Goal: Information Seeking & Learning: Find specific fact

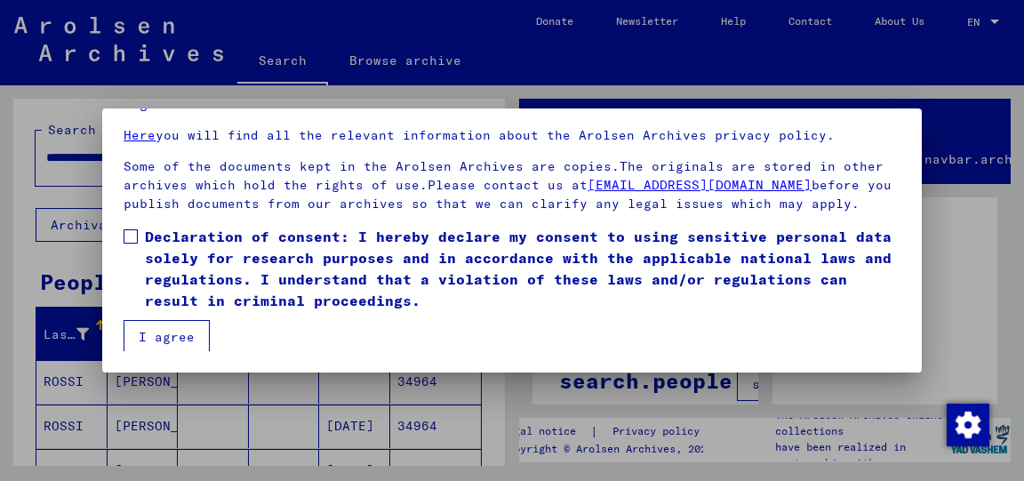
scroll to position [137, 0]
click at [132, 233] on span at bounding box center [131, 236] width 14 height 14
click at [151, 341] on button "I agree" at bounding box center [167, 337] width 86 height 34
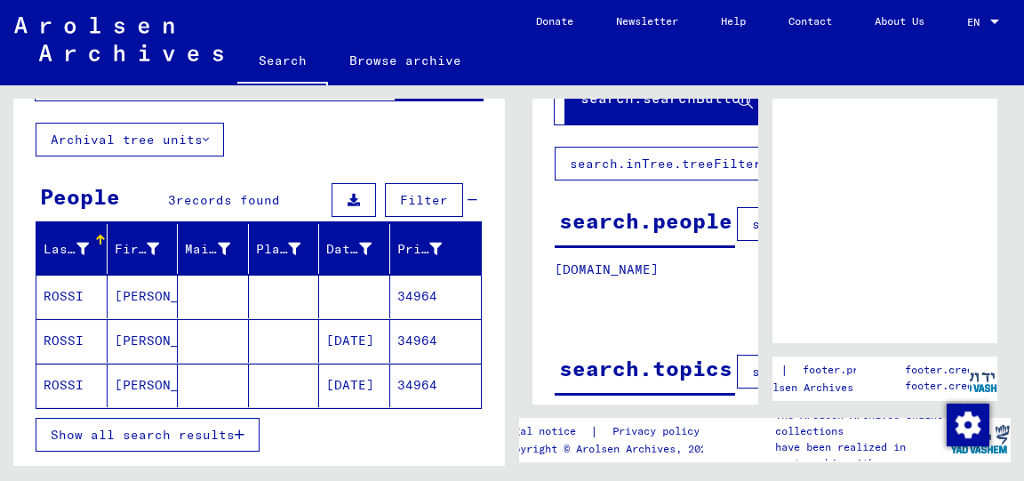
scroll to position [160, 0]
click at [415, 291] on mat-cell "34964" at bounding box center [436, 297] width 92 height 44
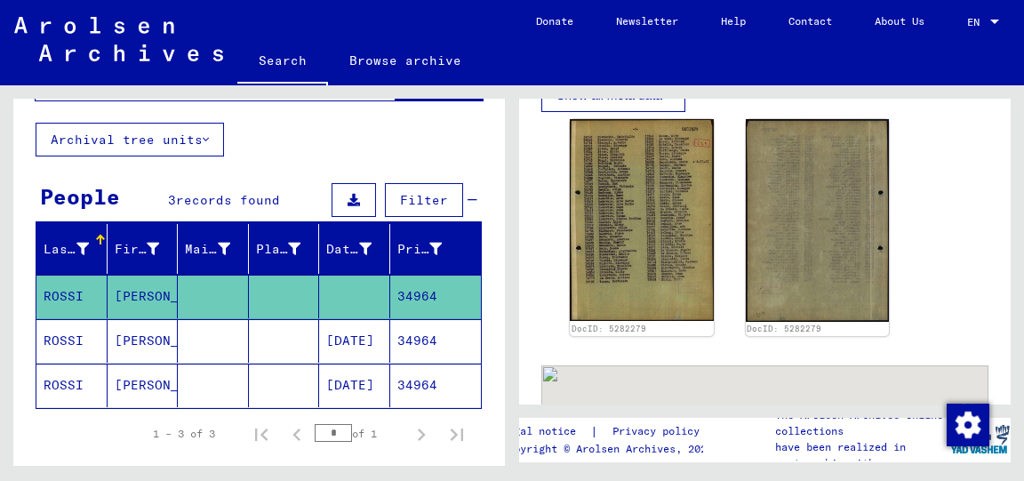
scroll to position [520, 0]
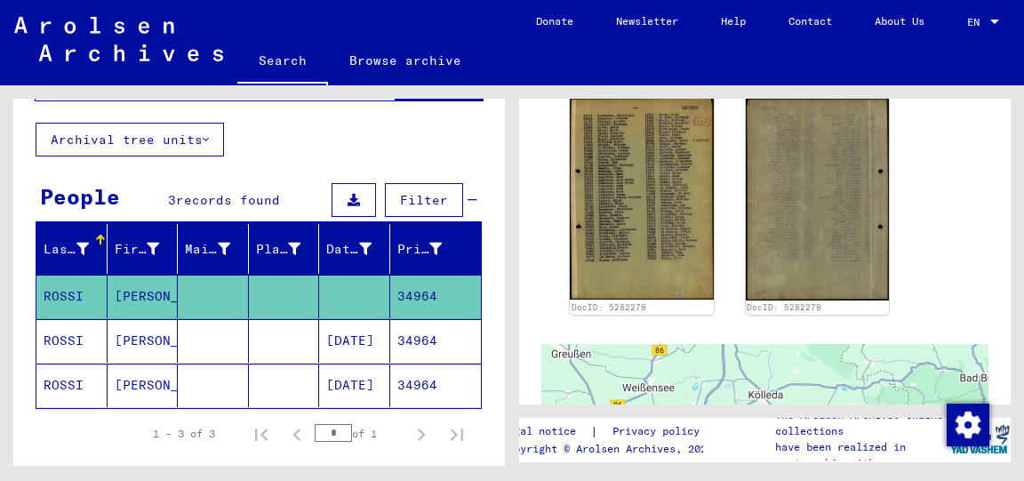
click at [409, 335] on mat-cell "34964" at bounding box center [436, 341] width 92 height 44
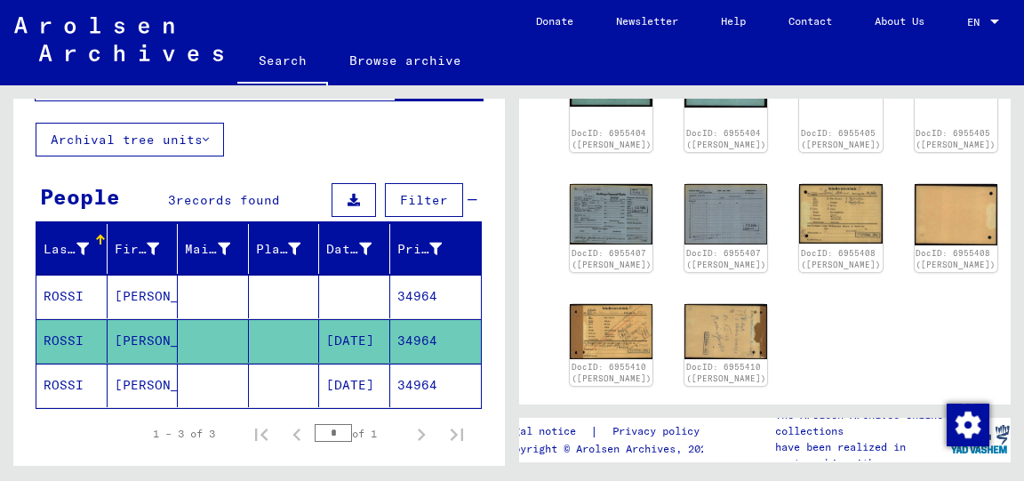
scroll to position [538, 0]
click at [419, 382] on mat-cell "34964" at bounding box center [436, 385] width 92 height 44
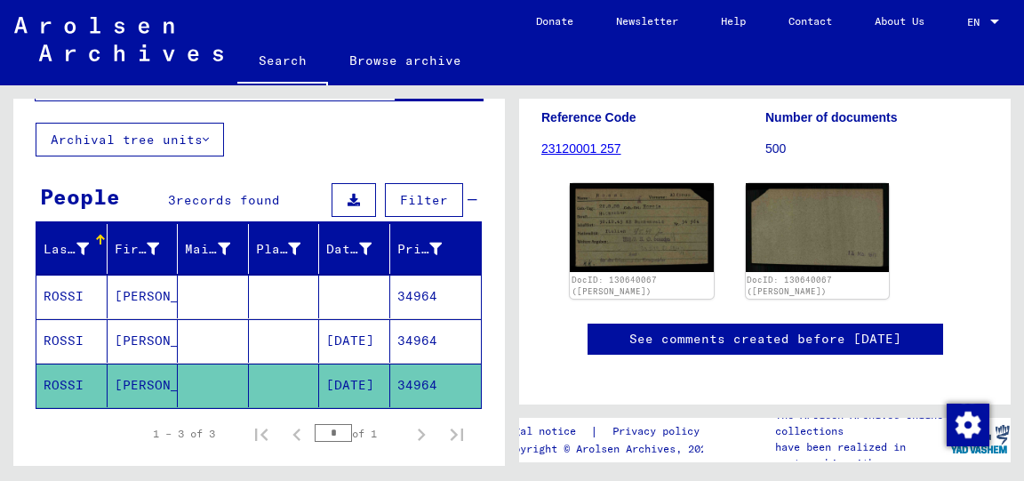
scroll to position [264, 0]
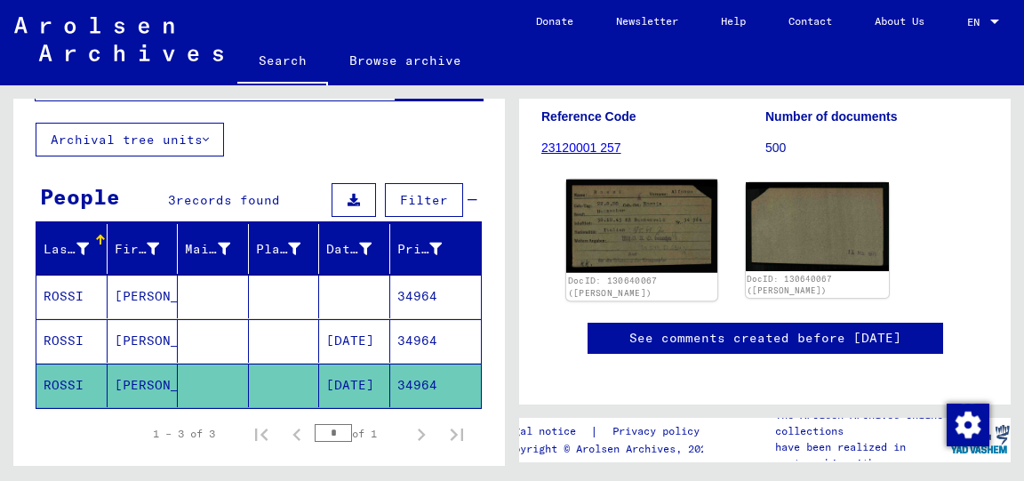
click at [688, 264] on img at bounding box center [641, 225] width 151 height 93
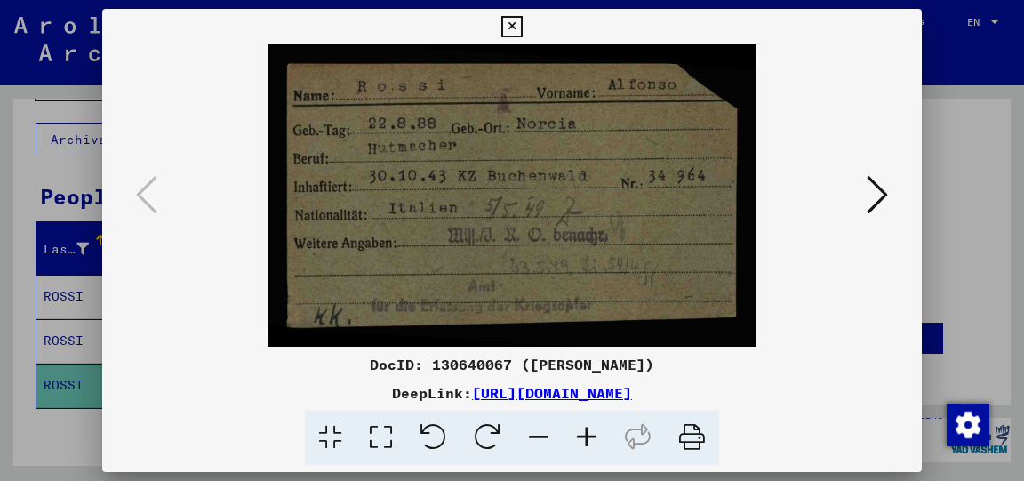
click at [522, 21] on icon at bounding box center [511, 26] width 20 height 21
